Goal: Navigation & Orientation: Find specific page/section

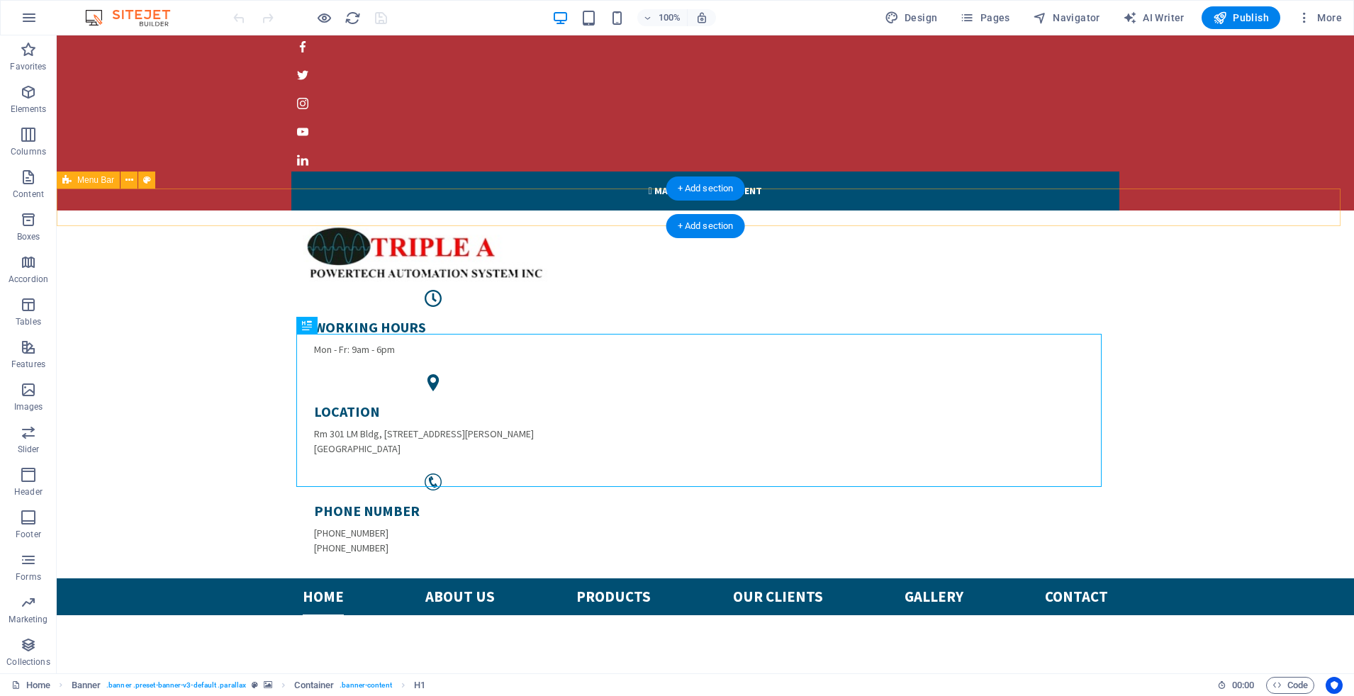
click at [265, 578] on div "Home About us PRODUCTS Our Clients Gallery Contact" at bounding box center [705, 597] width 1297 height 38
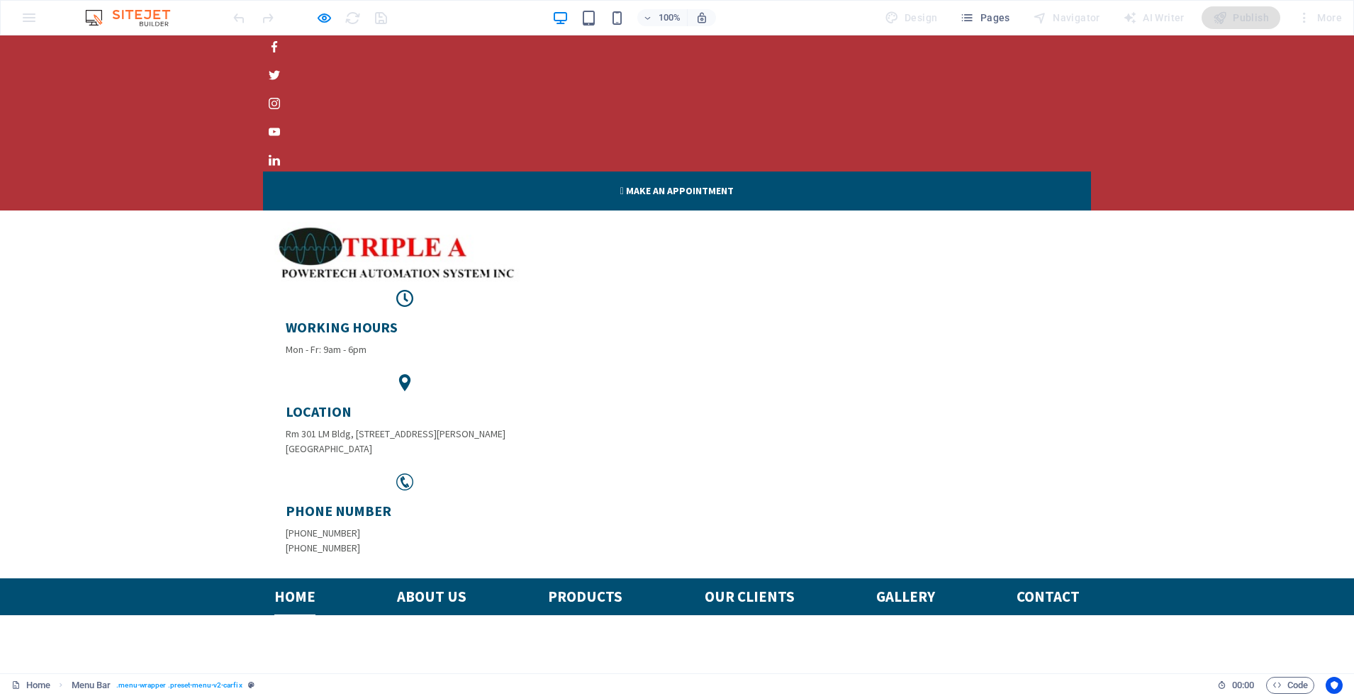
click at [1053, 578] on link "Contact" at bounding box center [1047, 597] width 63 height 38
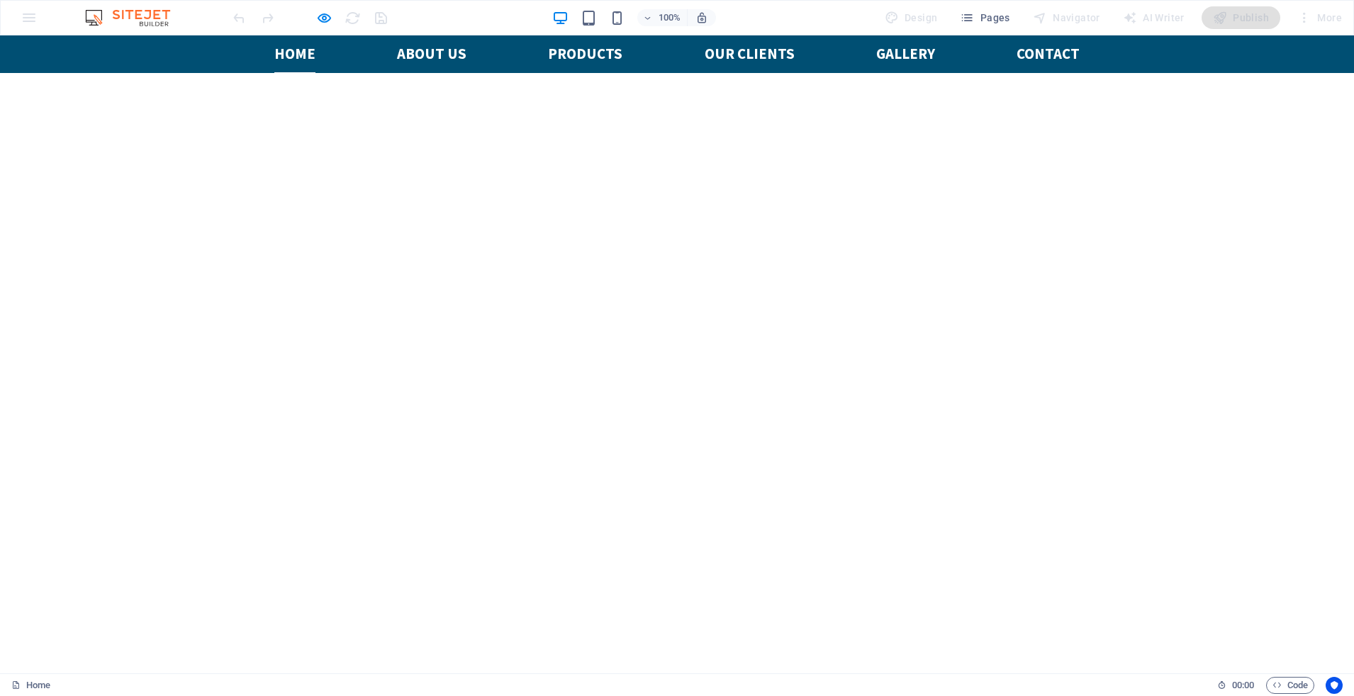
scroll to position [532, 0]
